Goal: Information Seeking & Learning: Learn about a topic

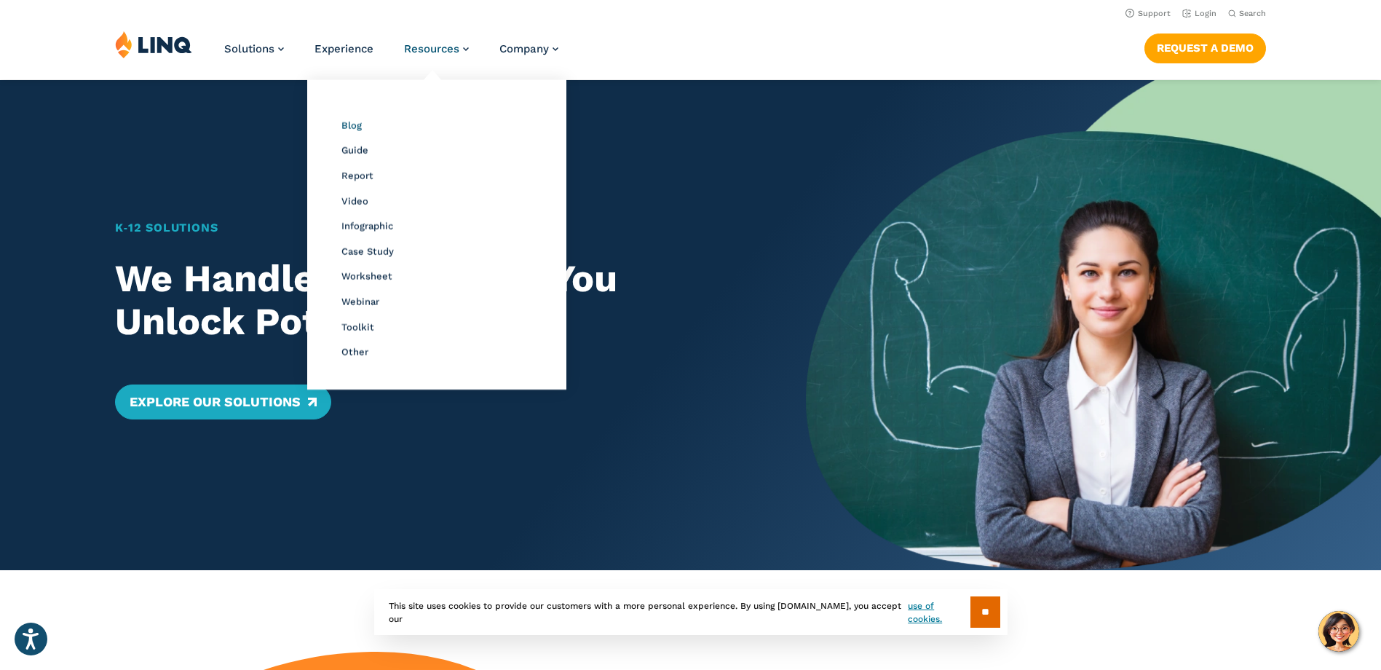
click at [346, 124] on span "Blog" at bounding box center [351, 125] width 20 height 11
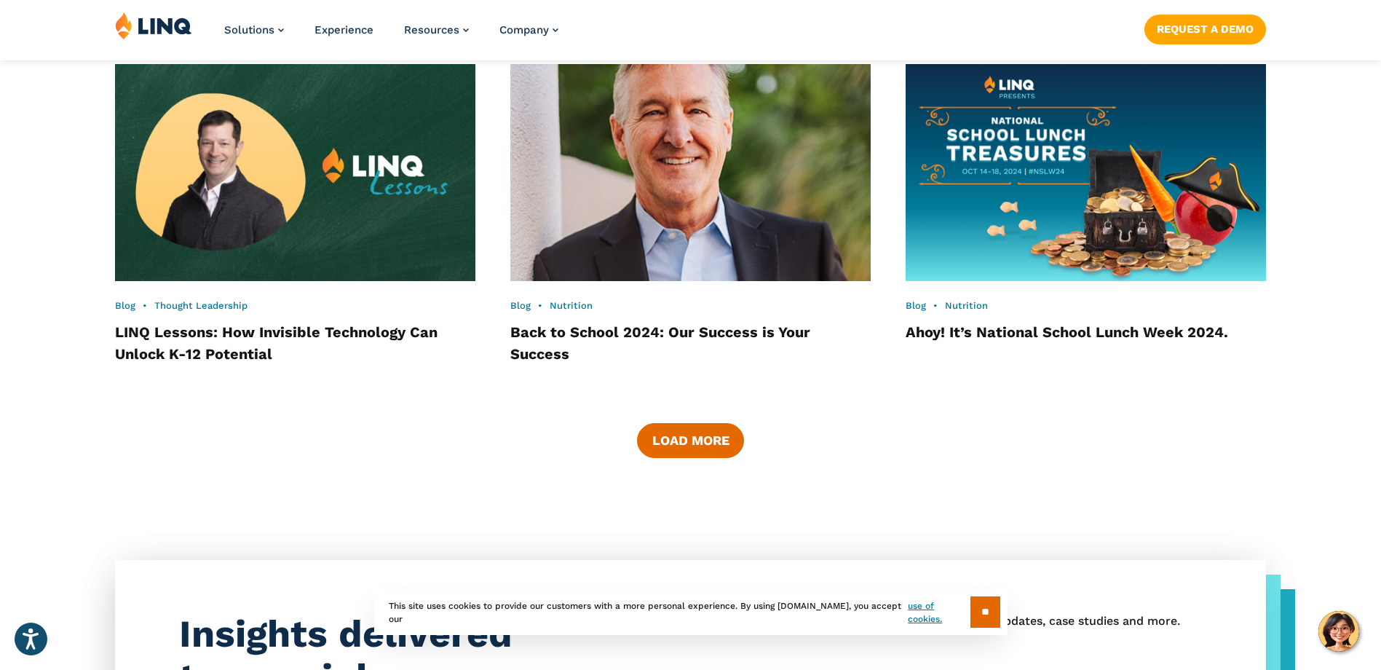
scroll to position [2450, 0]
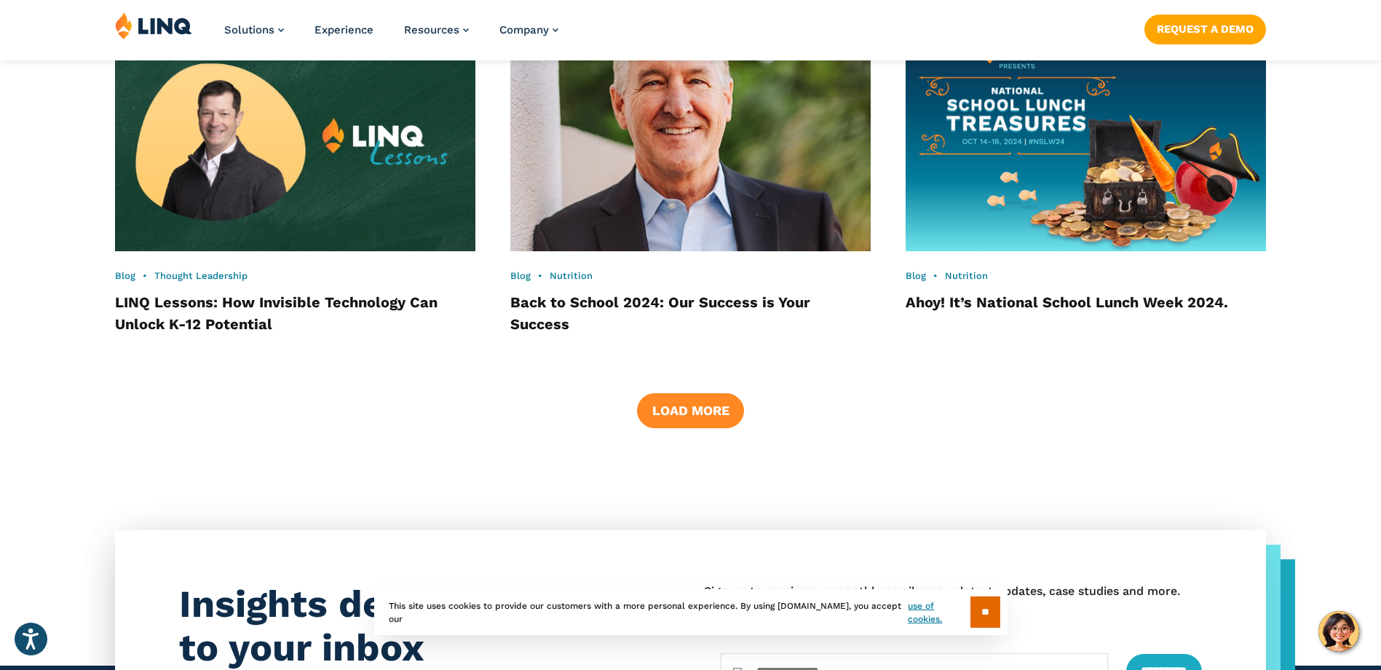
click at [685, 402] on button "Load More" at bounding box center [690, 410] width 106 height 35
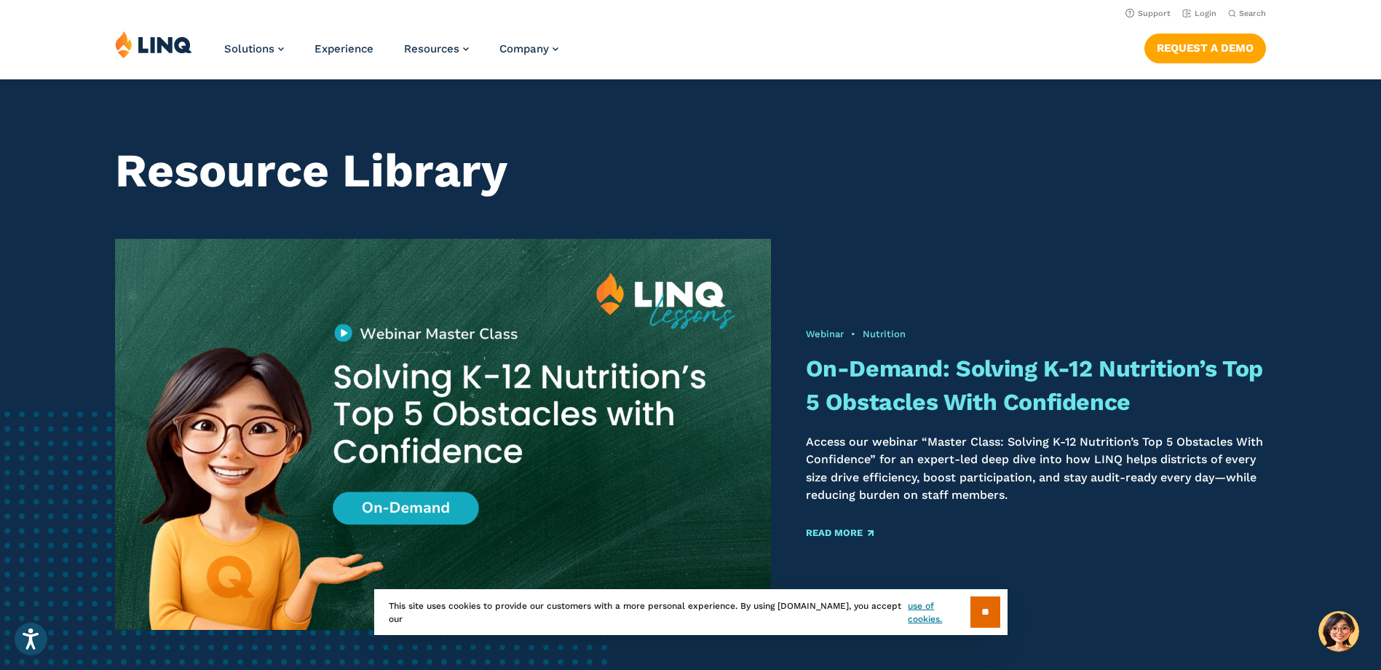
scroll to position [0, 0]
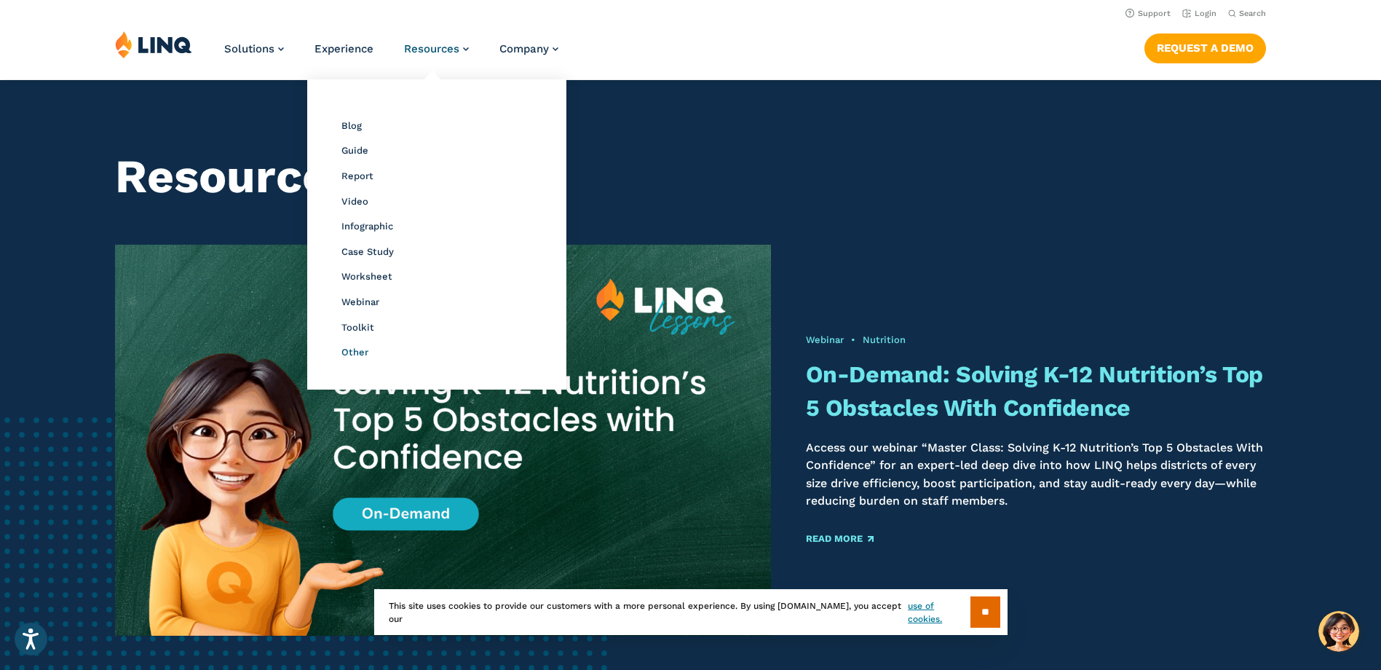
click at [353, 355] on span "Other" at bounding box center [354, 352] width 27 height 11
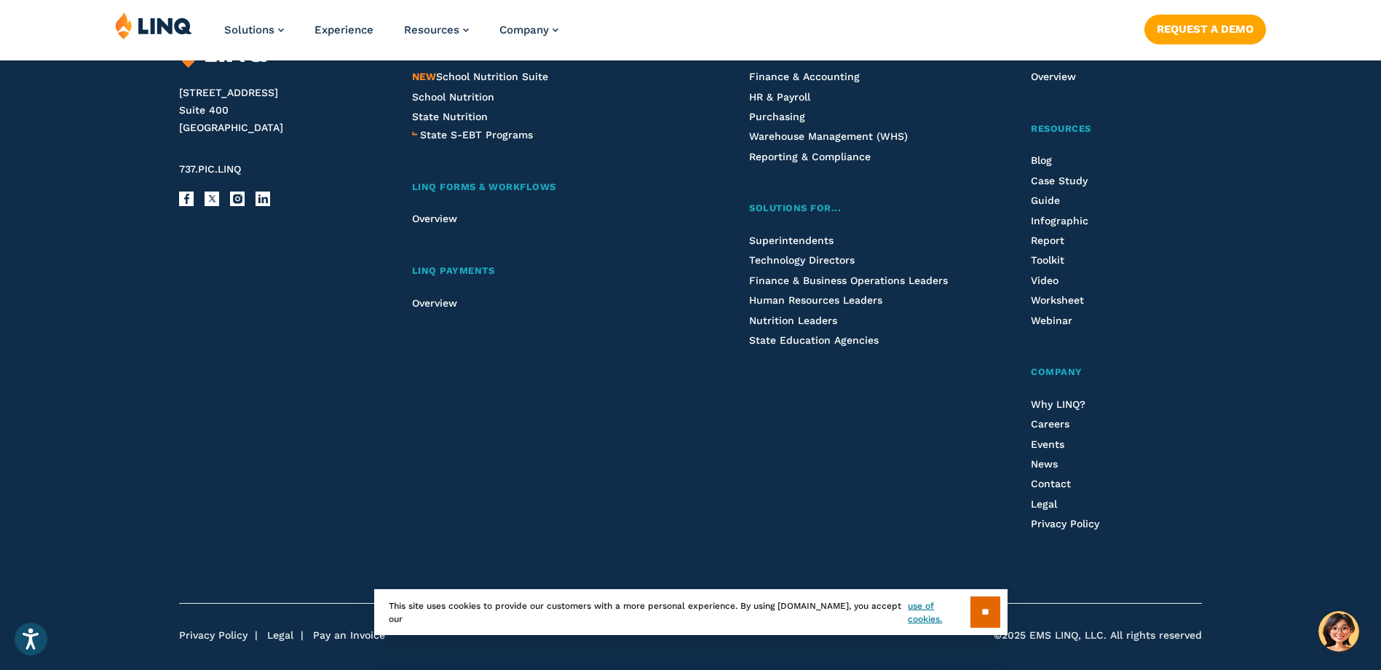
scroll to position [2086, 0]
